Goal: Transaction & Acquisition: Obtain resource

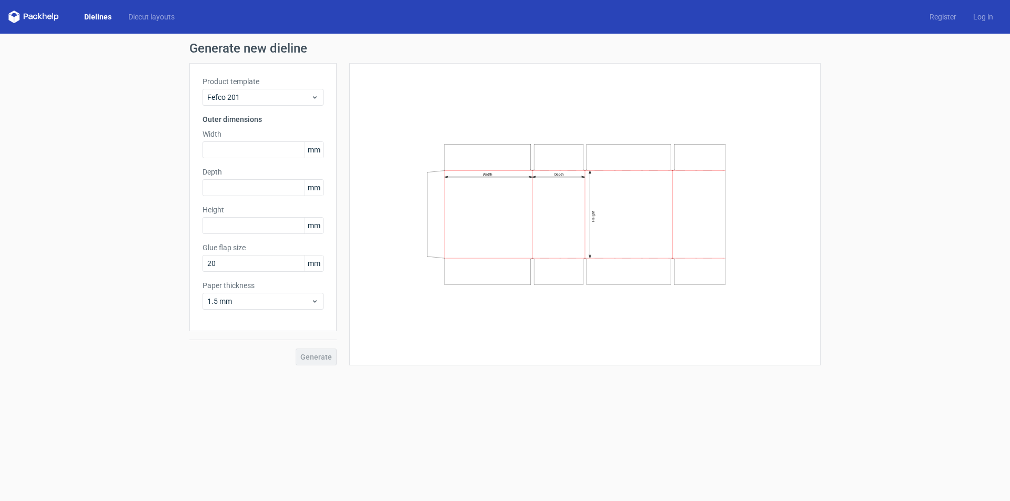
click at [103, 17] on link "Dielines" at bounding box center [98, 17] width 44 height 11
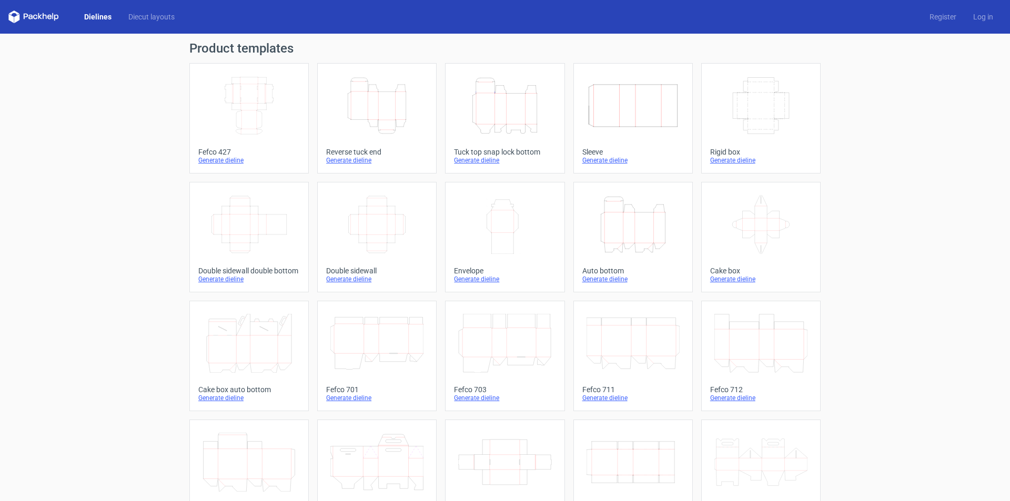
click at [621, 223] on icon "Height Depth Width" at bounding box center [632, 224] width 93 height 59
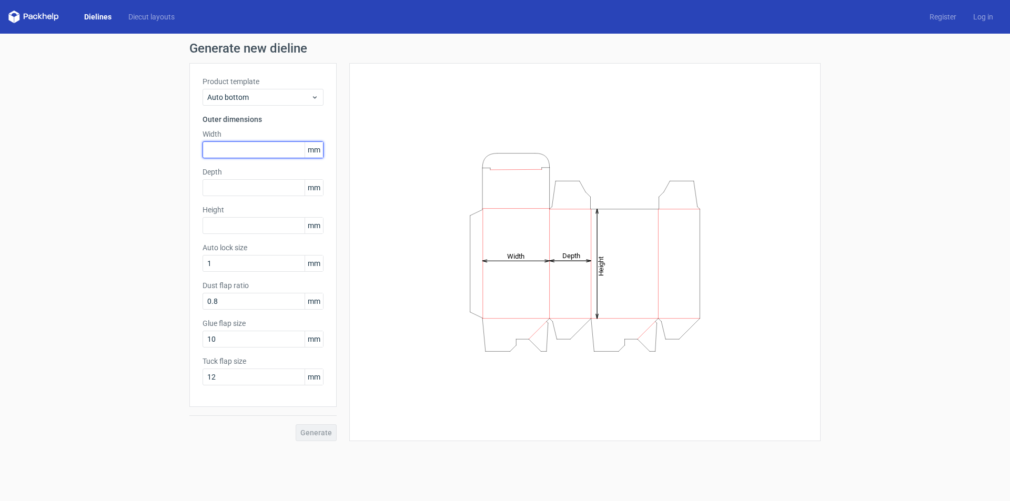
click at [256, 150] on input "text" at bounding box center [262, 149] width 121 height 17
type input "70"
type input "220"
click at [323, 432] on span "Generate" at bounding box center [316, 432] width 32 height 7
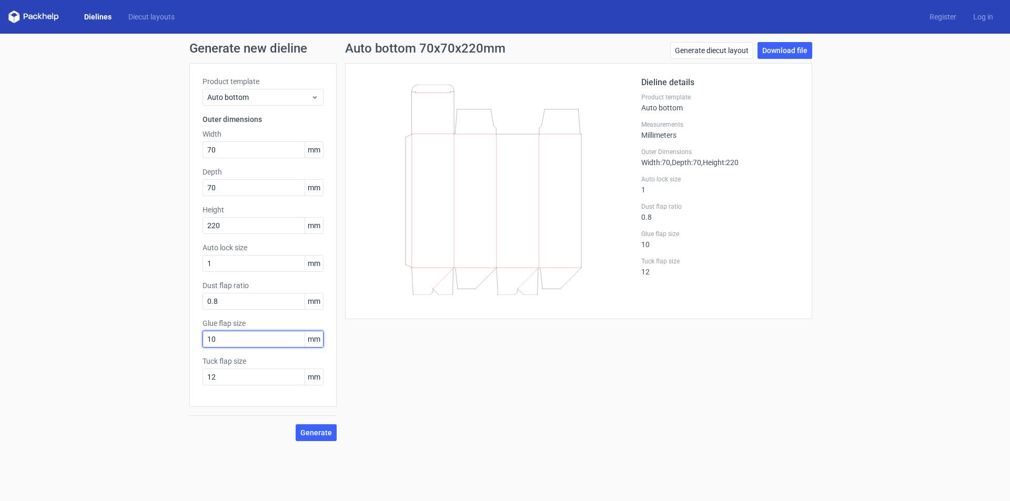
drag, startPoint x: 210, startPoint y: 338, endPoint x: 276, endPoint y: 342, distance: 65.9
click at [252, 342] on input "10" at bounding box center [262, 339] width 121 height 17
type input "12"
drag, startPoint x: 212, startPoint y: 376, endPoint x: 243, endPoint y: 376, distance: 31.0
click at [243, 376] on input "12" at bounding box center [262, 377] width 121 height 17
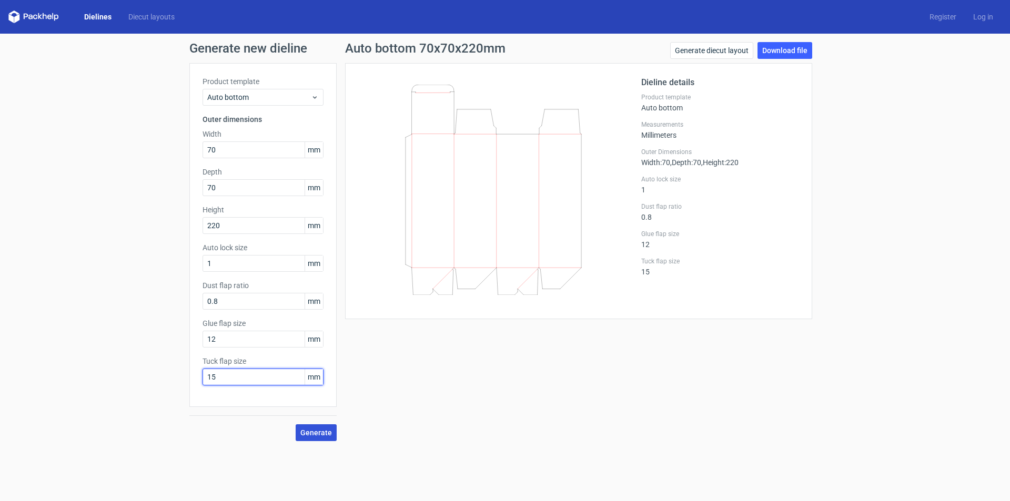
type input "15"
click at [308, 432] on span "Generate" at bounding box center [316, 432] width 32 height 7
click at [776, 54] on link "Download file" at bounding box center [784, 50] width 55 height 17
drag, startPoint x: 236, startPoint y: 223, endPoint x: 98, endPoint y: 200, distance: 139.2
click at [177, 213] on div "Generate new dieline Product template Auto bottom Outer dimensions Width 70 mm …" at bounding box center [505, 242] width 1010 height 416
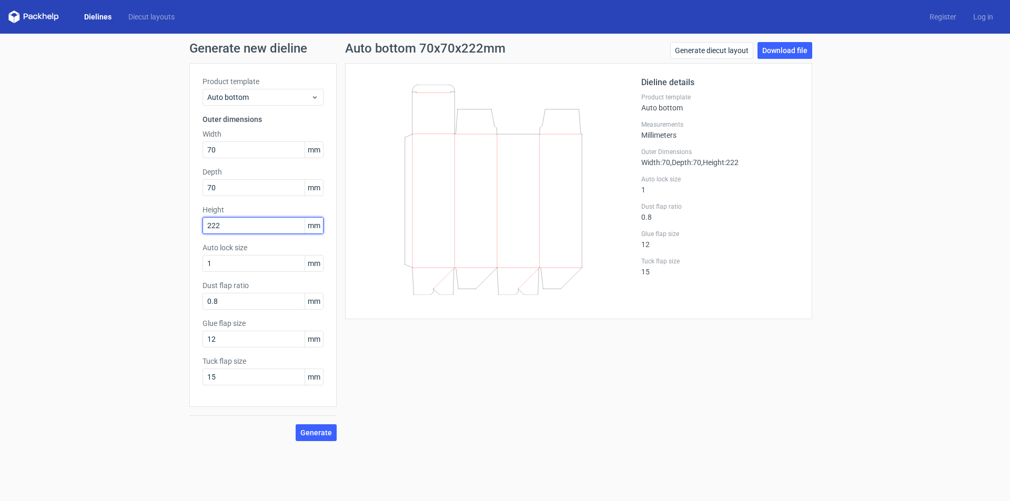
click at [296, 424] on button "Generate" at bounding box center [316, 432] width 41 height 17
click at [780, 49] on link "Download file" at bounding box center [784, 50] width 55 height 17
drag, startPoint x: 240, startPoint y: 228, endPoint x: 146, endPoint y: 229, distance: 94.1
click at [147, 229] on div "Generate new dieline Product template Auto bottom Outer dimensions Width 70 mm …" at bounding box center [505, 242] width 1010 height 416
type input "190"
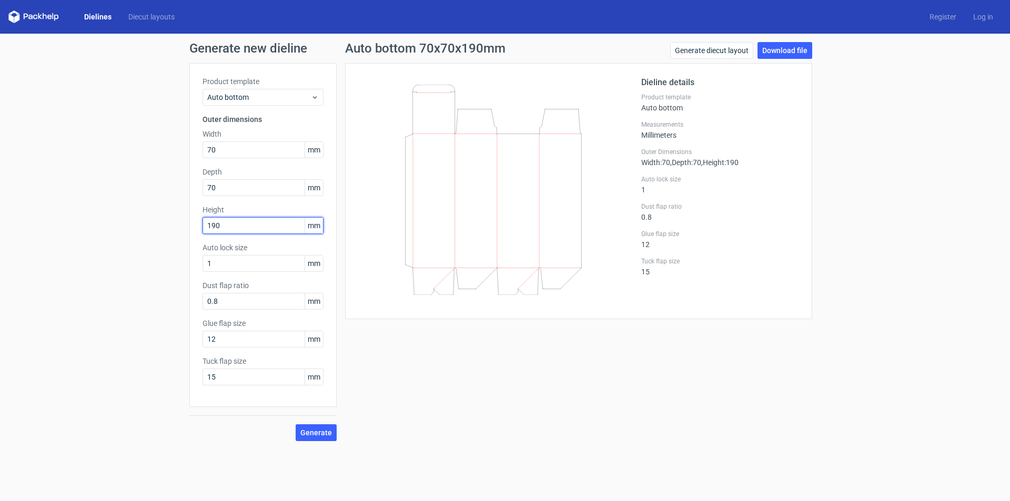
click at [296, 424] on button "Generate" at bounding box center [316, 432] width 41 height 17
click at [777, 49] on link "Download file" at bounding box center [784, 50] width 55 height 17
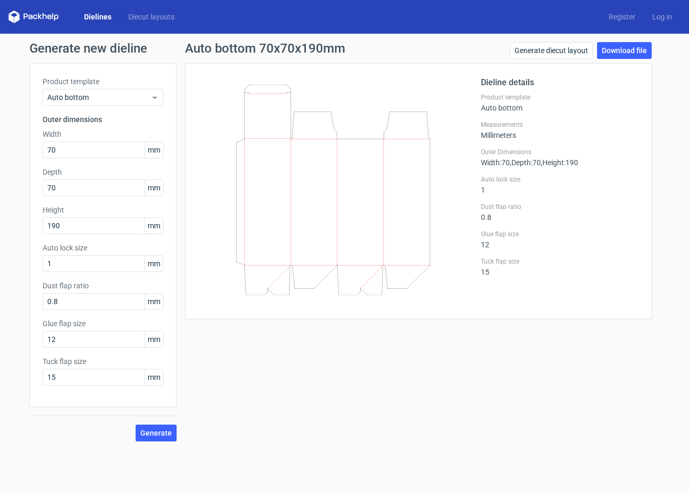
click at [98, 14] on link "Dielines" at bounding box center [98, 17] width 44 height 11
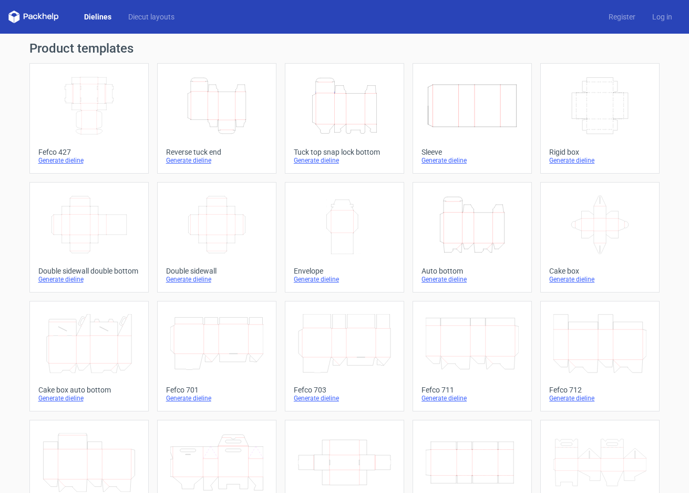
click at [340, 110] on icon "Height Depth Width" at bounding box center [344, 105] width 93 height 59
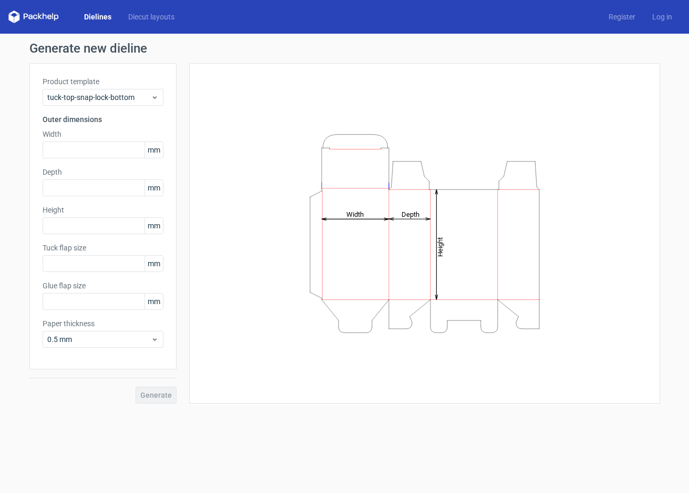
type input "15"
type input "10"
click at [88, 148] on input "text" at bounding box center [103, 149] width 121 height 17
type input "95"
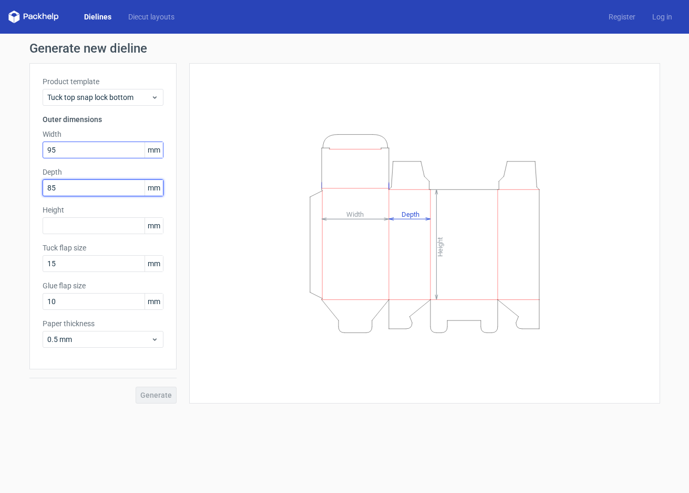
type input "85"
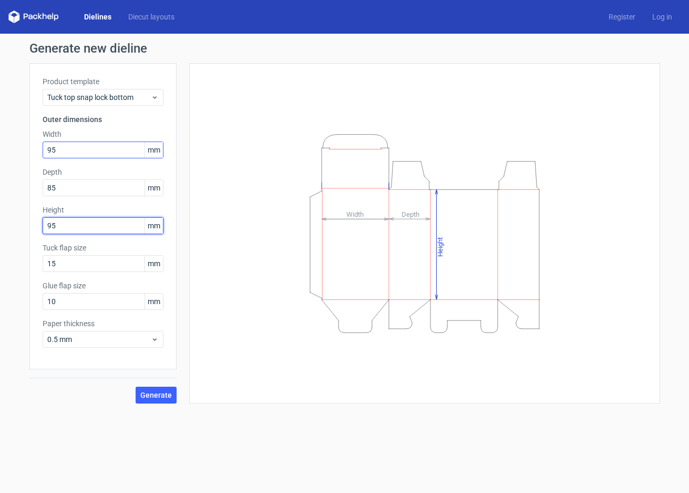
type input "95"
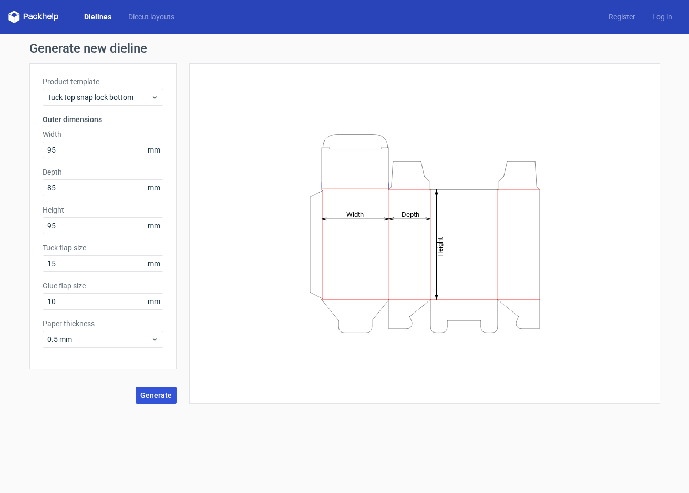
click at [156, 397] on span "Generate" at bounding box center [156, 394] width 32 height 7
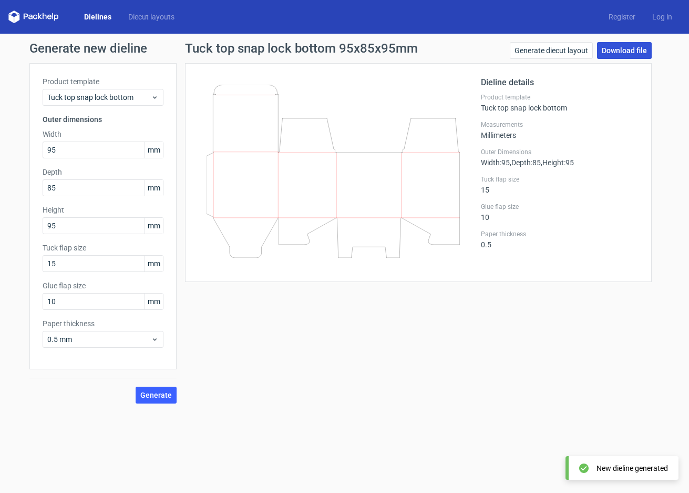
click at [624, 51] on link "Download file" at bounding box center [624, 50] width 55 height 17
